Goal: Task Accomplishment & Management: Use online tool/utility

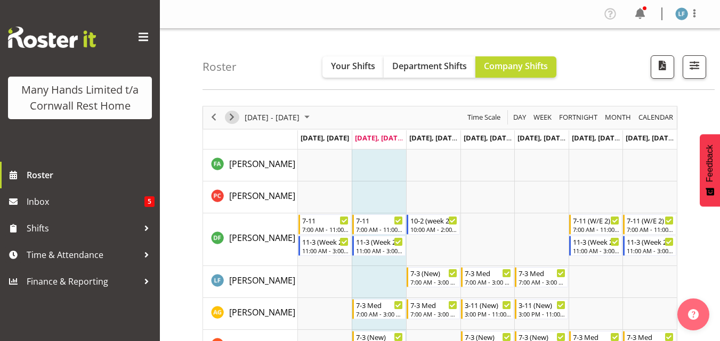
click at [232, 115] on span "Next" at bounding box center [231, 117] width 13 height 13
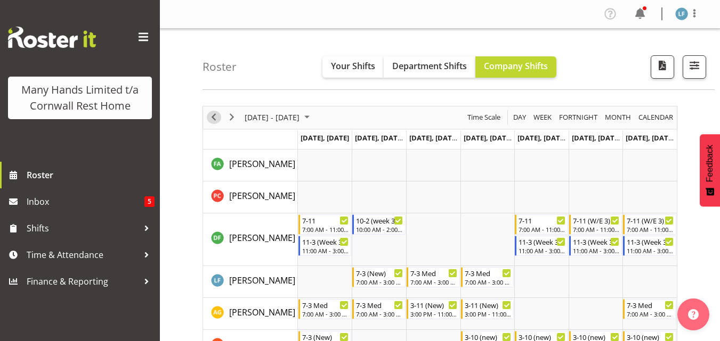
click at [216, 117] on span "Previous" at bounding box center [213, 117] width 13 height 13
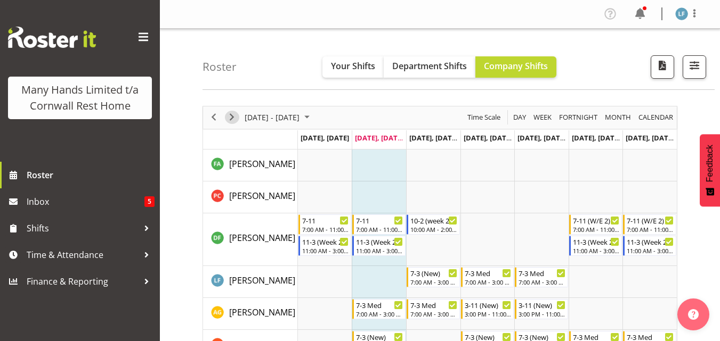
click at [234, 118] on span "Next" at bounding box center [231, 117] width 13 height 13
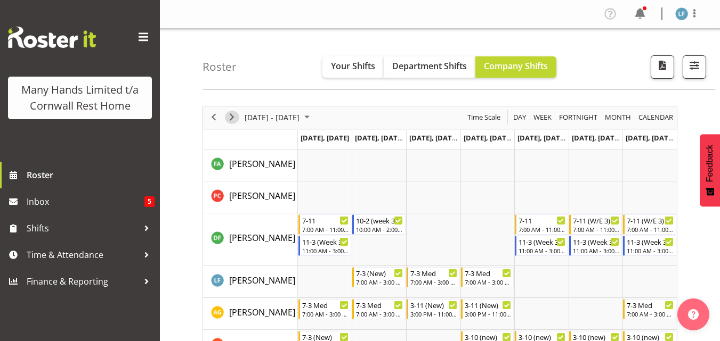
click at [234, 118] on span "Next" at bounding box center [231, 117] width 13 height 13
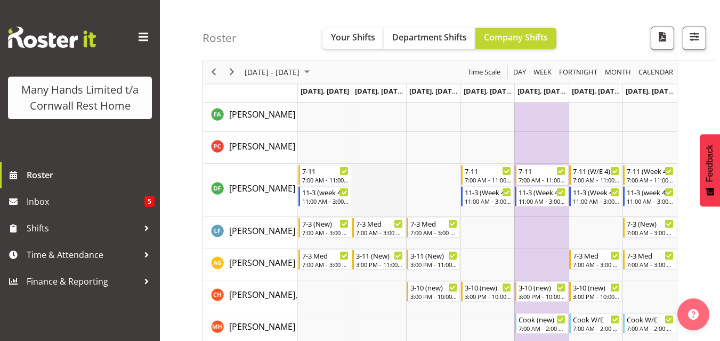
scroll to position [53, 0]
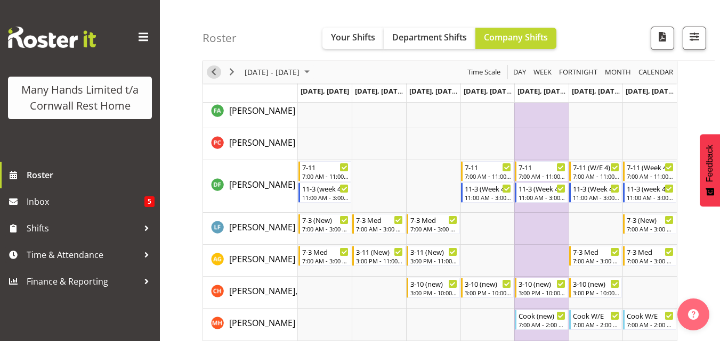
click at [210, 68] on span "Previous" at bounding box center [213, 72] width 13 height 13
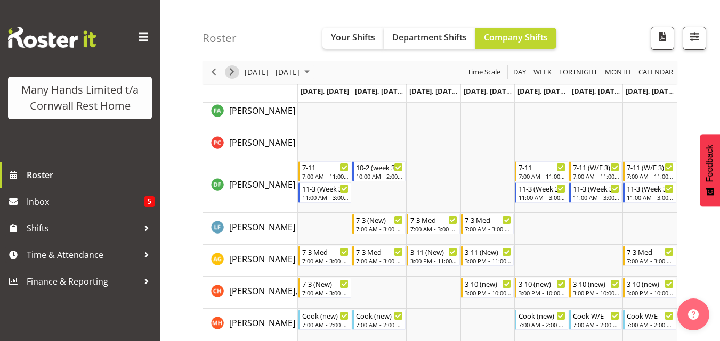
click at [230, 74] on span "Next" at bounding box center [231, 72] width 13 height 13
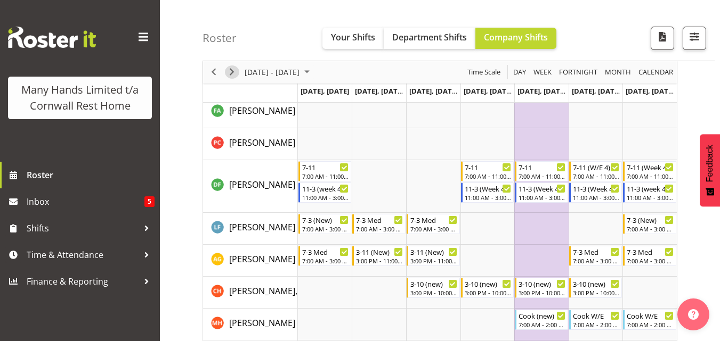
click at [232, 72] on span "Next" at bounding box center [231, 72] width 13 height 13
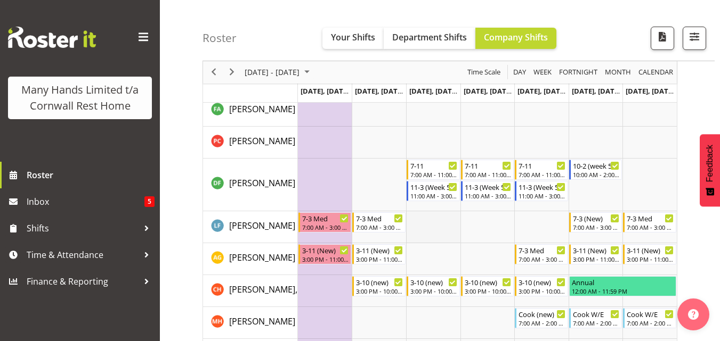
scroll to position [53, 0]
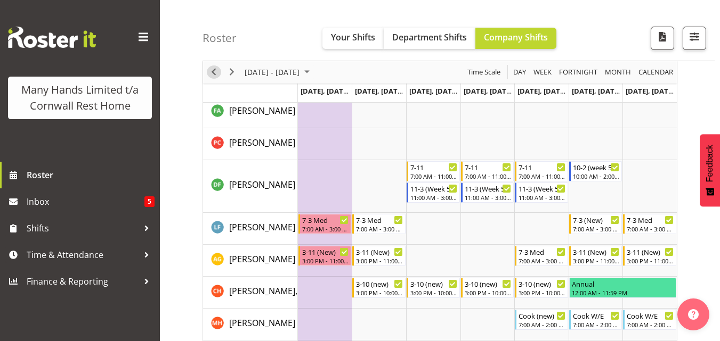
click at [218, 78] on span "Previous" at bounding box center [213, 72] width 13 height 13
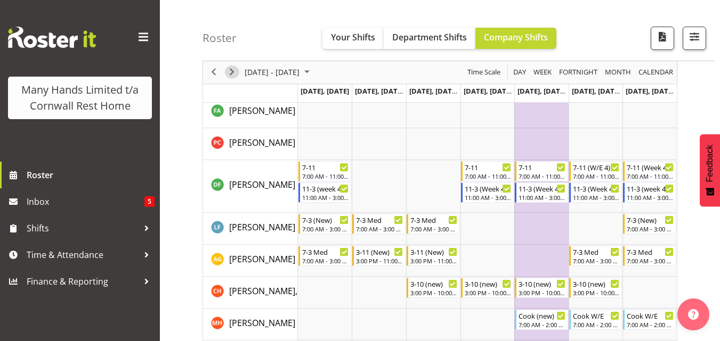
click at [234, 74] on span "Next" at bounding box center [231, 72] width 13 height 13
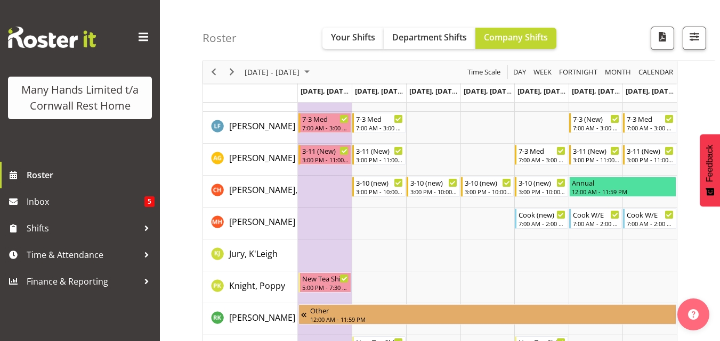
scroll to position [160, 0]
